Goal: Check status: Check status

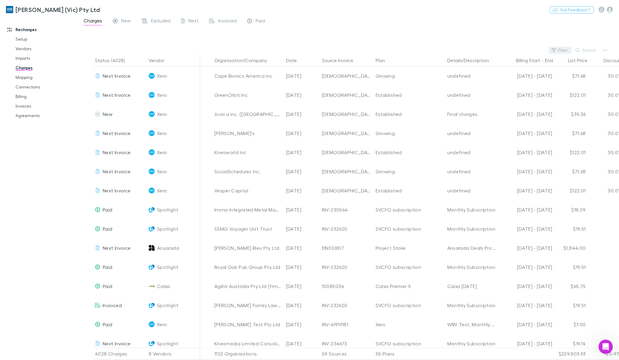
click at [561, 48] on button "Filter" at bounding box center [559, 50] width 23 height 7
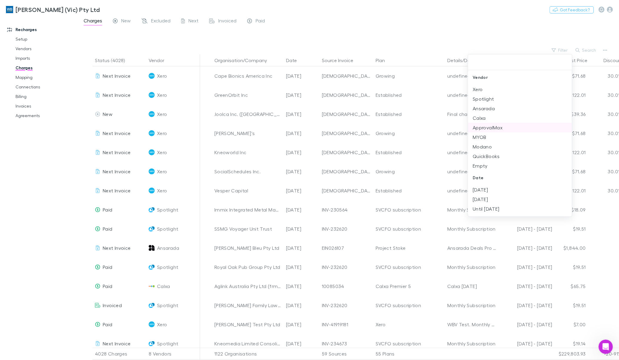
click at [490, 144] on li "Modano" at bounding box center [520, 147] width 104 height 10
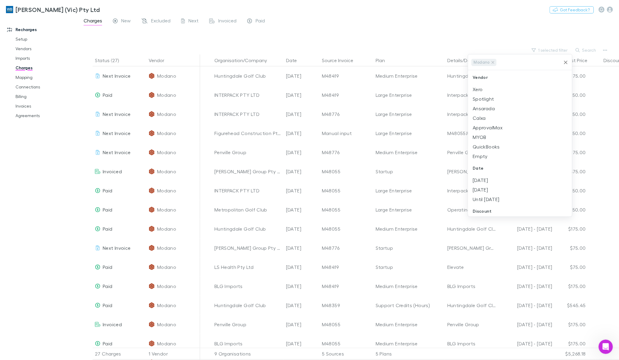
click at [505, 15] on div at bounding box center [309, 180] width 619 height 360
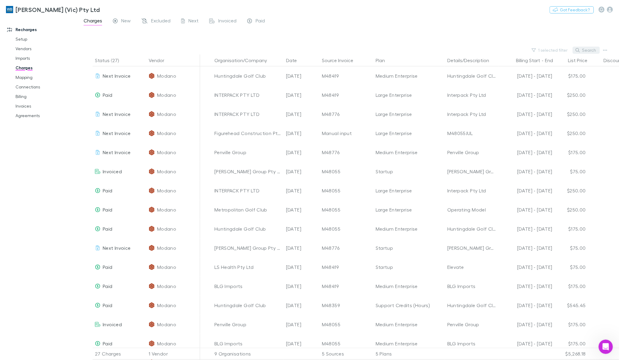
click at [578, 50] on icon "button" at bounding box center [577, 50] width 4 height 4
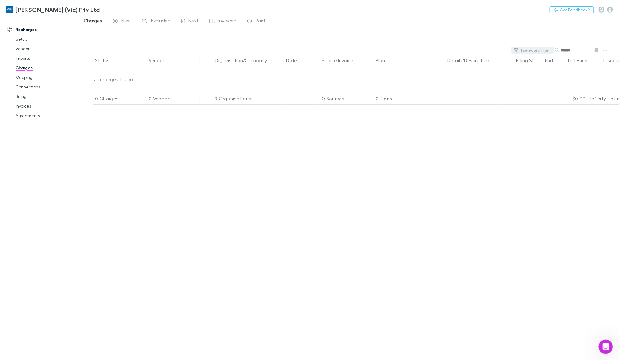
type input "******"
click at [540, 51] on button "1 selected filter" at bounding box center [532, 50] width 43 height 7
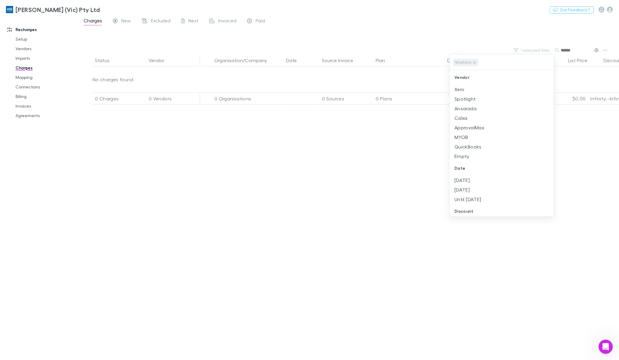
click at [483, 34] on div at bounding box center [309, 180] width 619 height 360
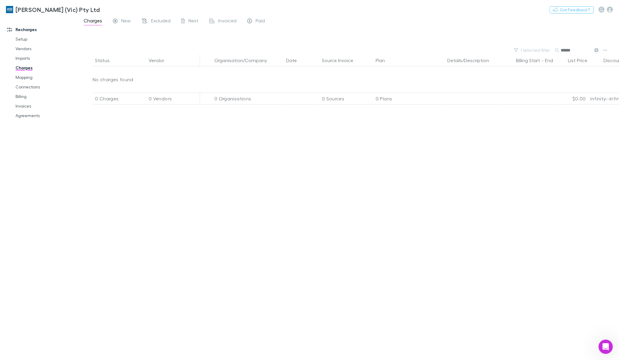
click at [26, 67] on link "Charges" at bounding box center [46, 68] width 73 height 10
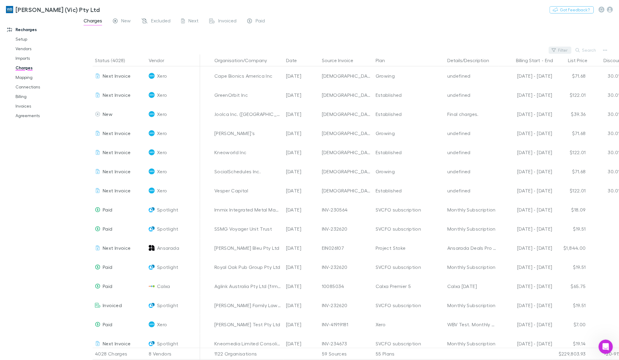
click at [566, 50] on button "Filter" at bounding box center [559, 50] width 23 height 7
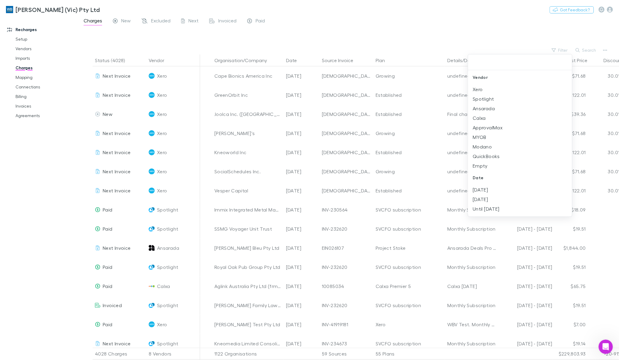
click at [490, 146] on li "Modano" at bounding box center [520, 147] width 104 height 10
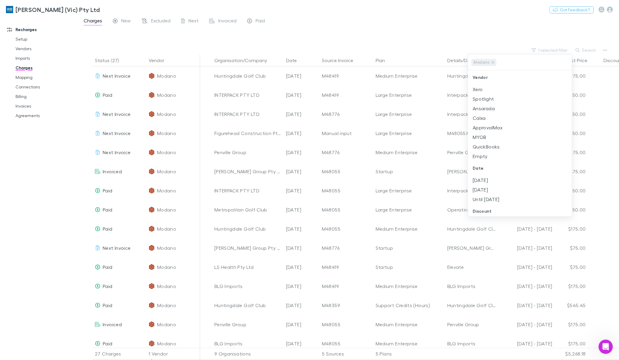
click at [476, 30] on div at bounding box center [309, 180] width 619 height 360
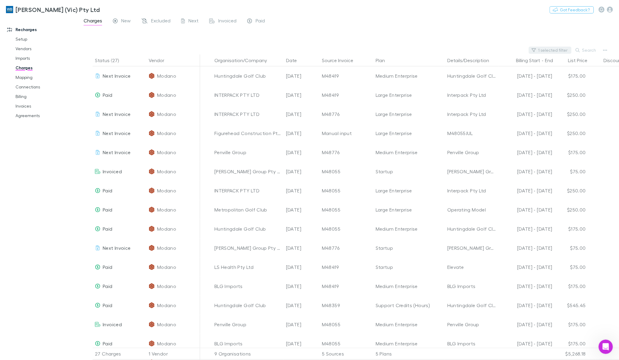
click at [583, 53] on button "Search" at bounding box center [585, 50] width 27 height 7
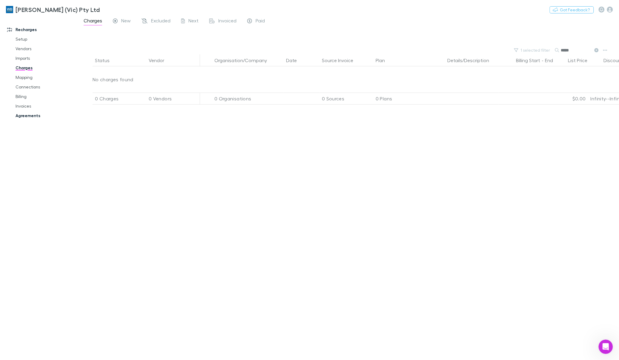
type input "*****"
click at [27, 116] on link "Agreements" at bounding box center [46, 116] width 73 height 10
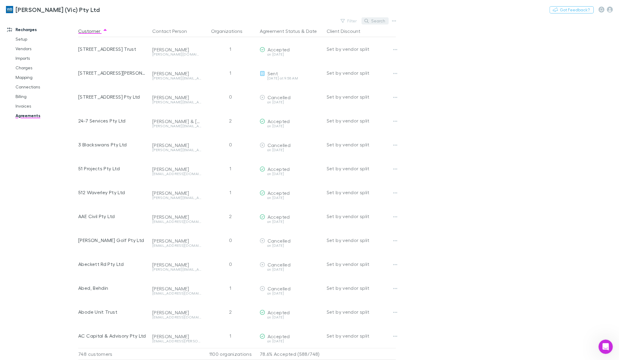
click at [381, 18] on button "Search" at bounding box center [374, 20] width 27 height 7
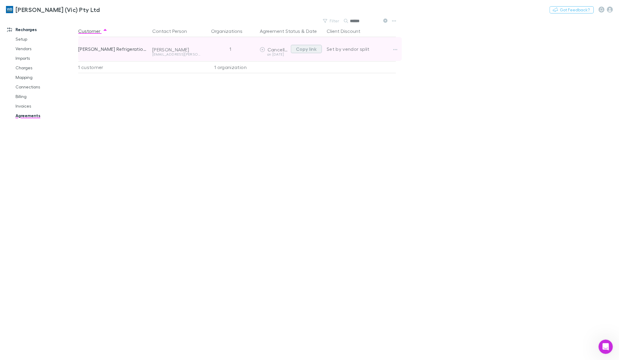
type input "******"
click at [300, 49] on button "Copy link" at bounding box center [306, 49] width 31 height 8
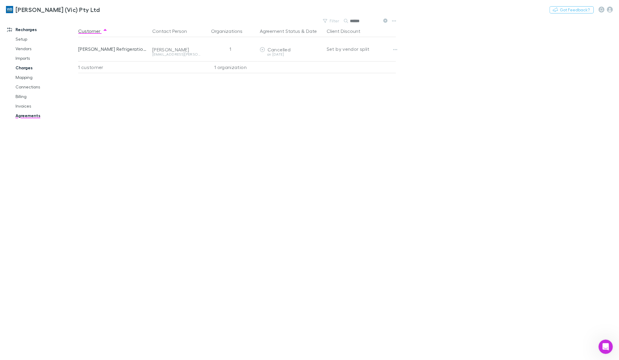
click at [24, 68] on link "Charges" at bounding box center [46, 68] width 73 height 10
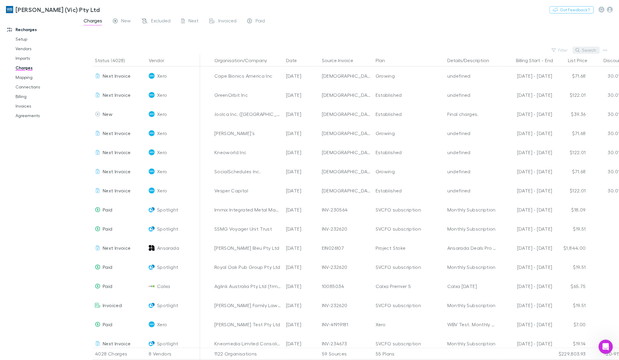
click at [579, 51] on icon "button" at bounding box center [577, 50] width 4 height 4
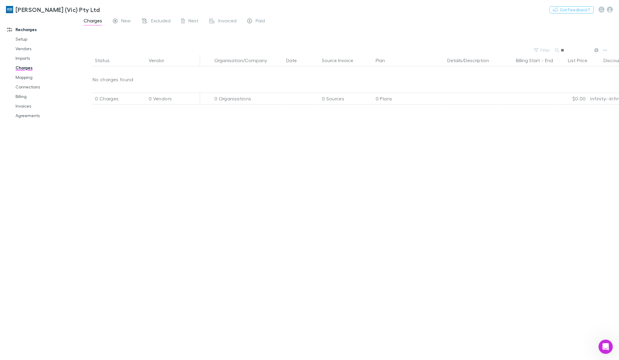
type input "*"
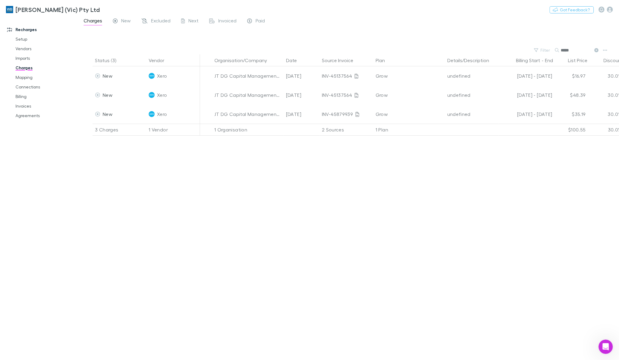
type input "*****"
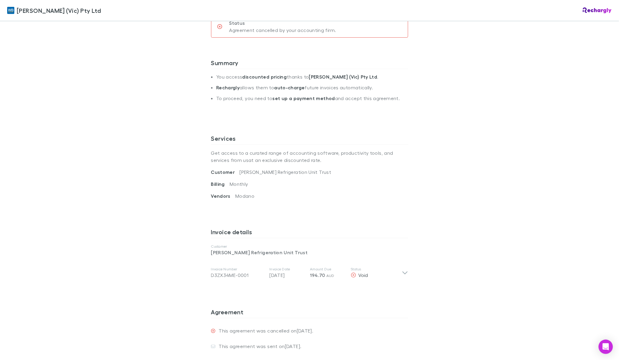
scroll to position [171, 0]
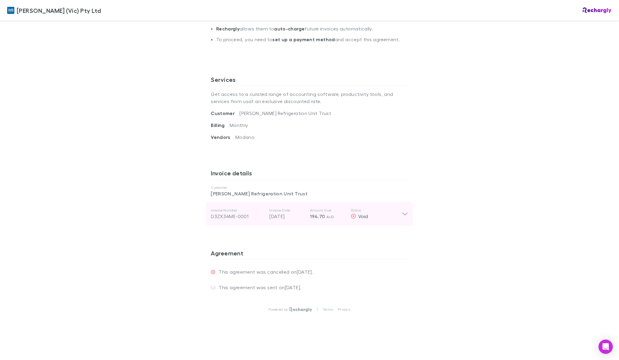
click at [406, 214] on div "Invoice Number D3ZX34ME-0001 Invoice Date [DATE] Amount Due 194.70 AUD Status V…" at bounding box center [309, 214] width 206 height 24
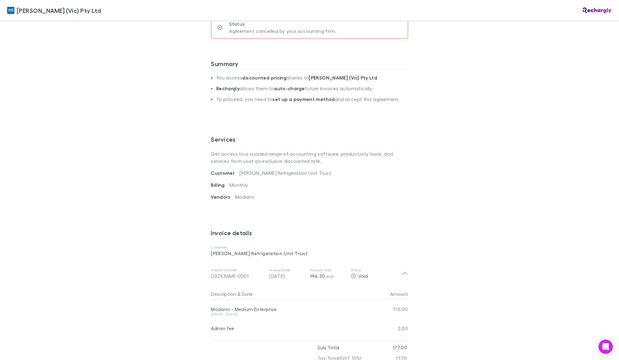
scroll to position [0, 0]
